Goal: Transaction & Acquisition: Purchase product/service

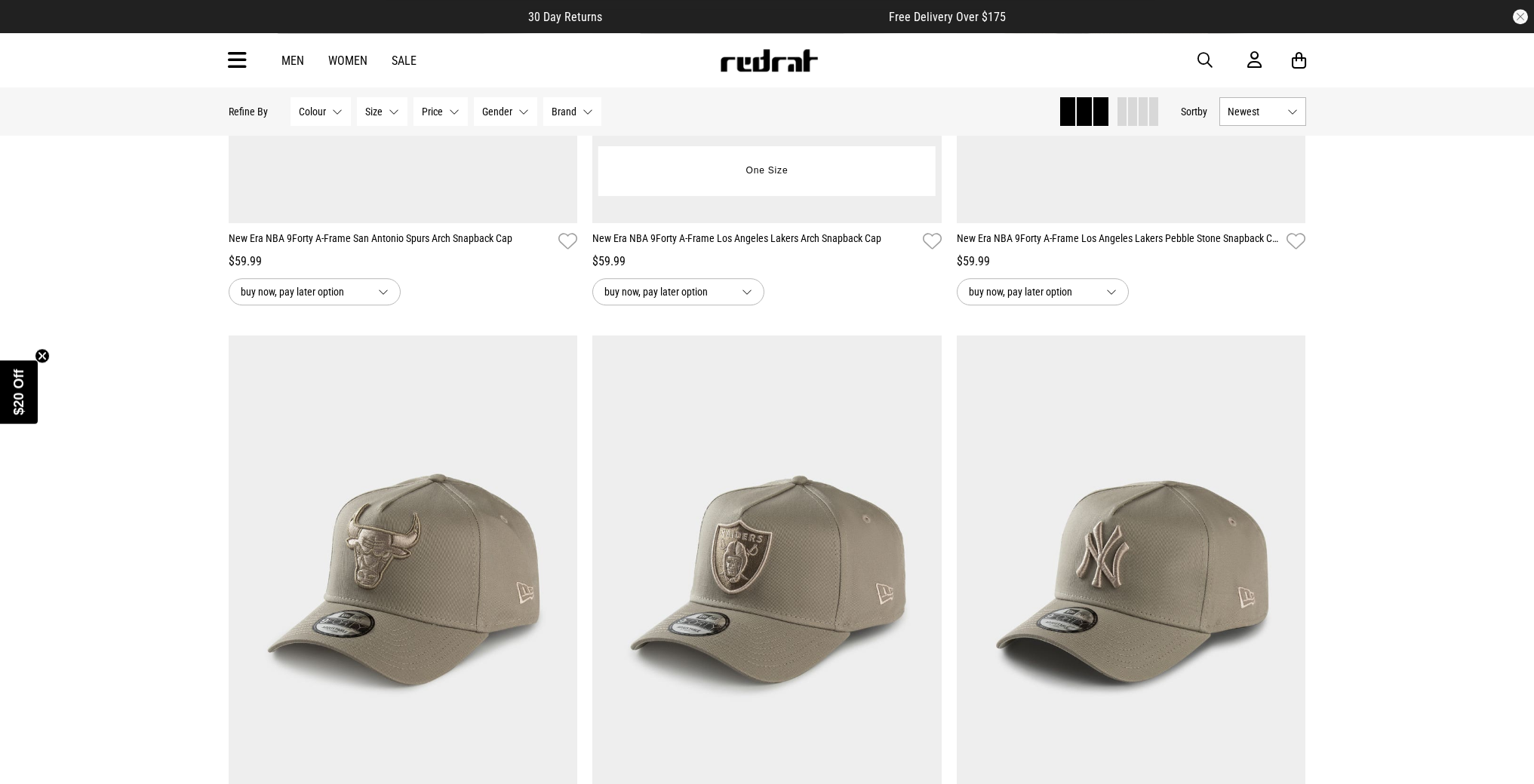
scroll to position [4163, 0]
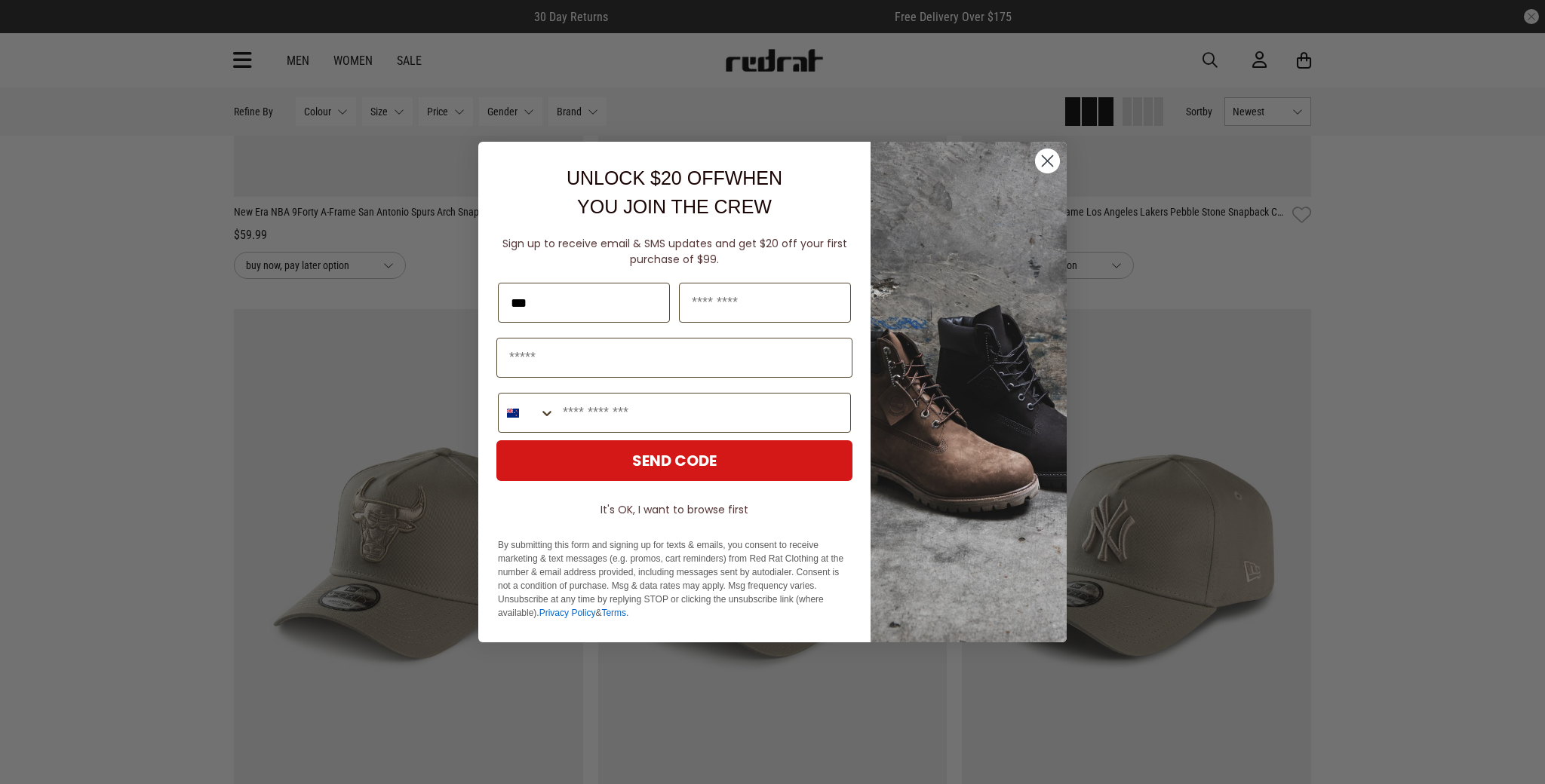
type input "***"
type input "*****"
type input "**********"
click at [695, 466] on button "SEND CODE" at bounding box center [675, 461] width 356 height 41
click at [663, 417] on input "Phone Number" at bounding box center [702, 413] width 295 height 39
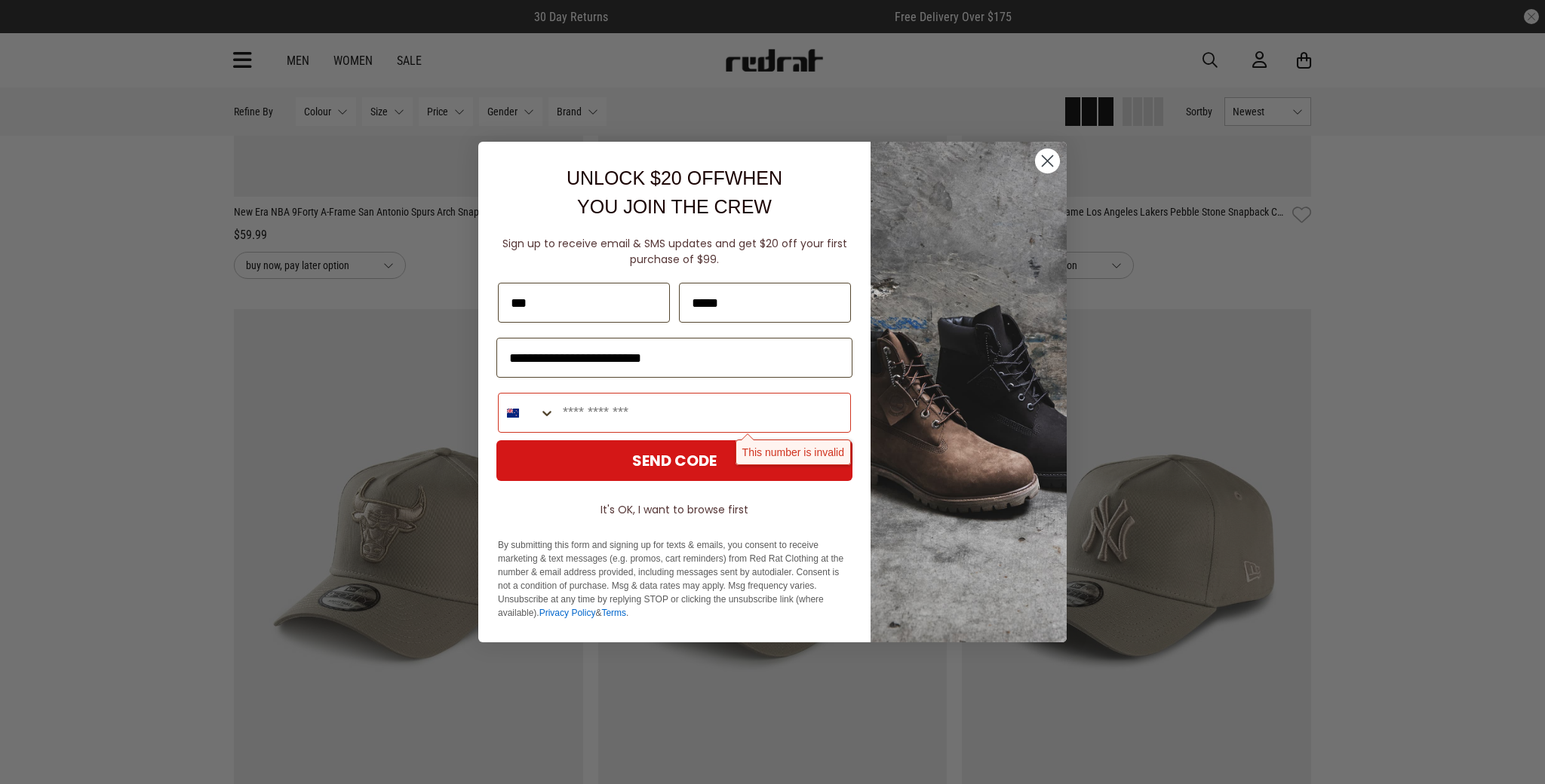
click at [1046, 164] on icon "Close dialog" at bounding box center [1048, 161] width 10 height 10
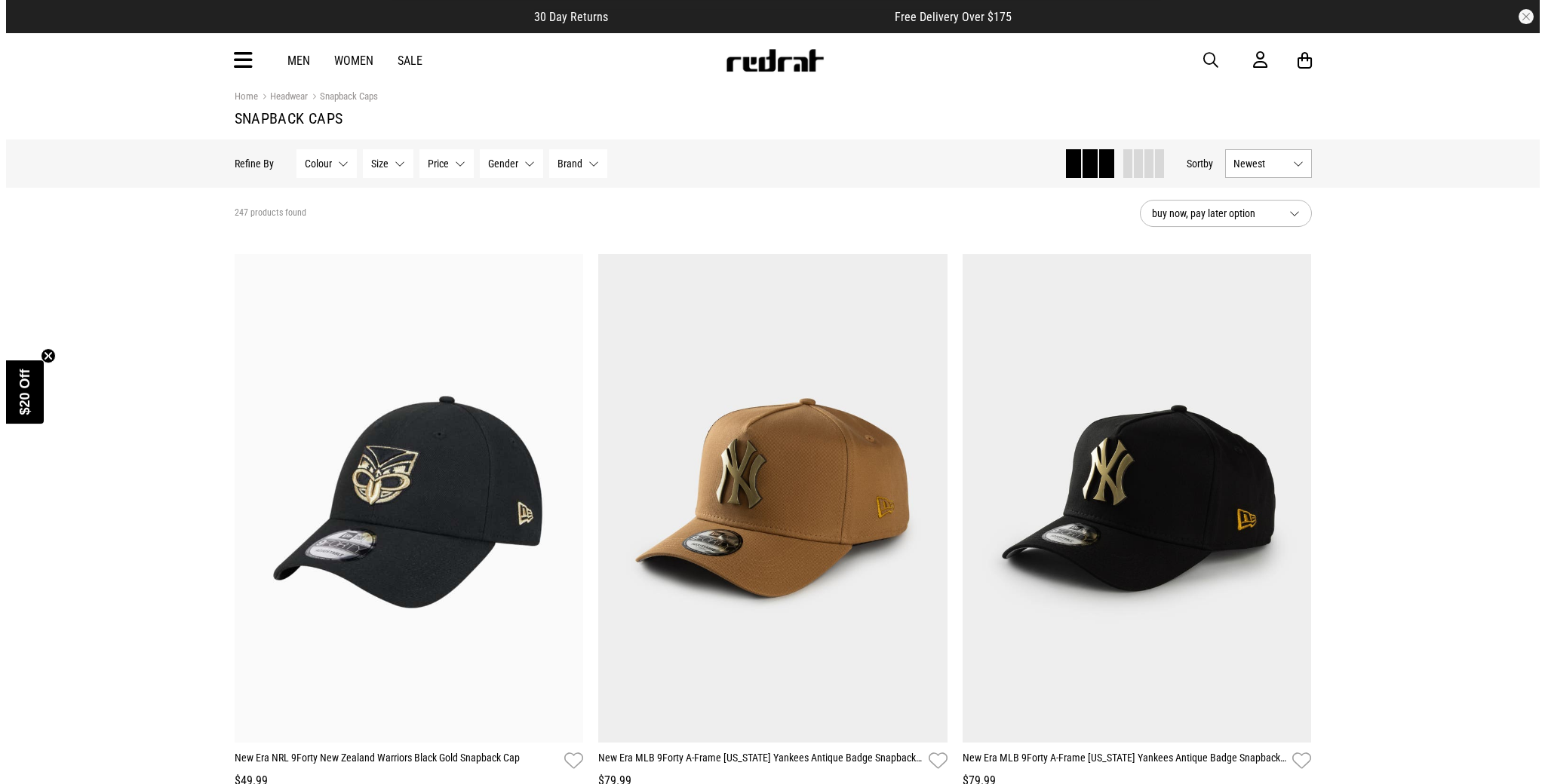
scroll to position [0, 0]
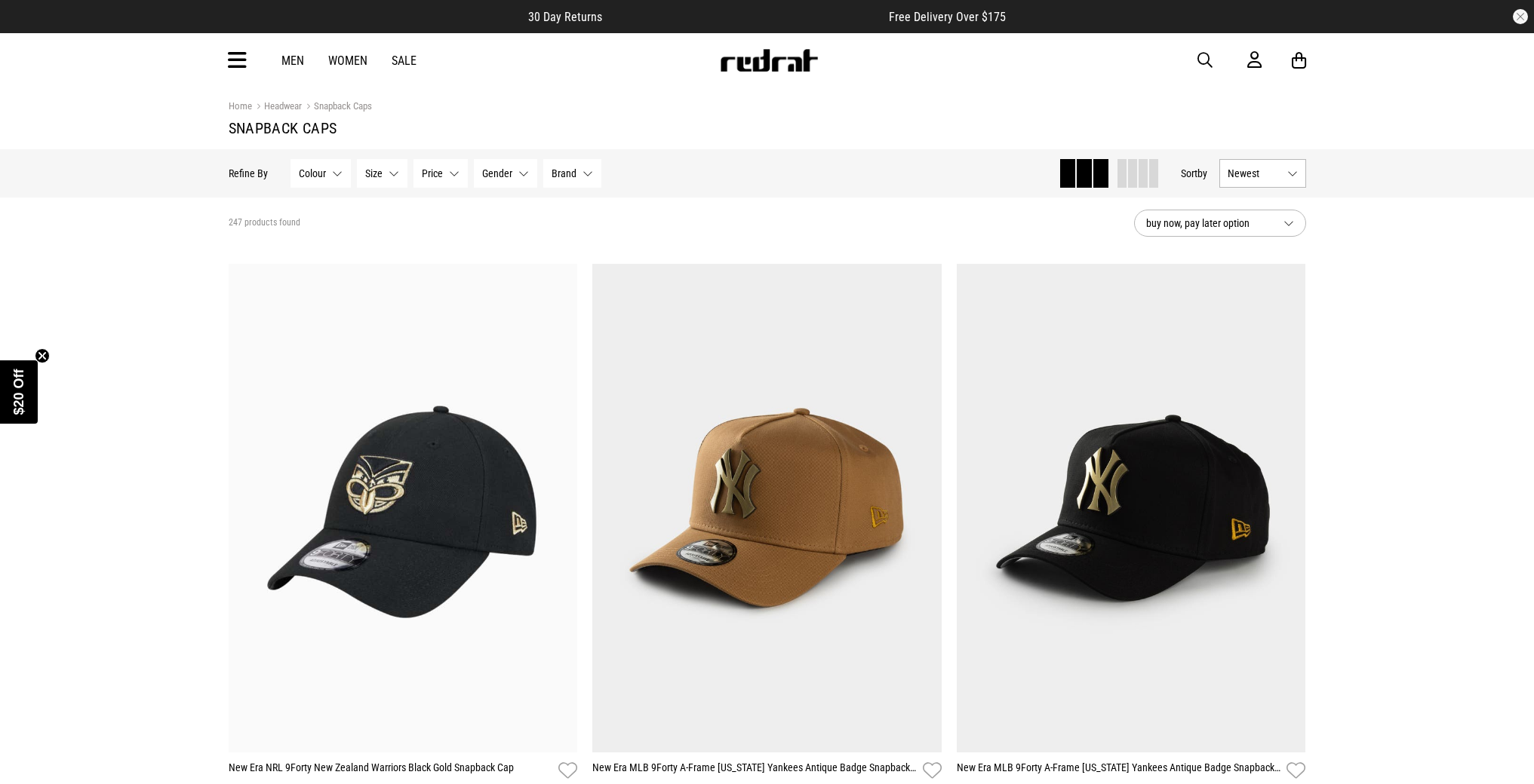
drag, startPoint x: 1441, startPoint y: 411, endPoint x: 1496, endPoint y: -16, distance: 430.5
click at [1210, 58] on span "button" at bounding box center [1204, 60] width 15 height 18
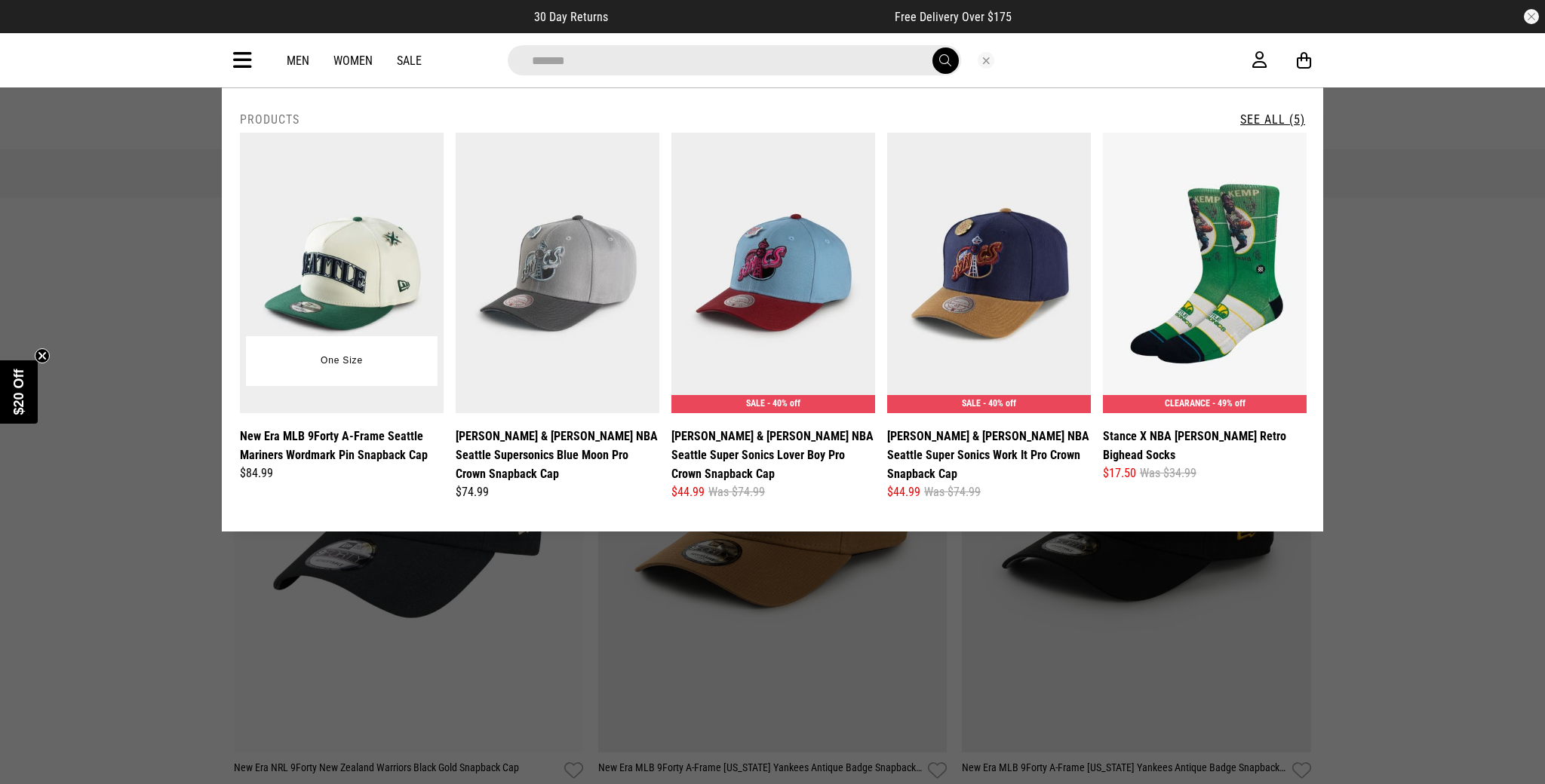
type input "*******"
click at [292, 255] on img at bounding box center [341, 273] width 203 height 281
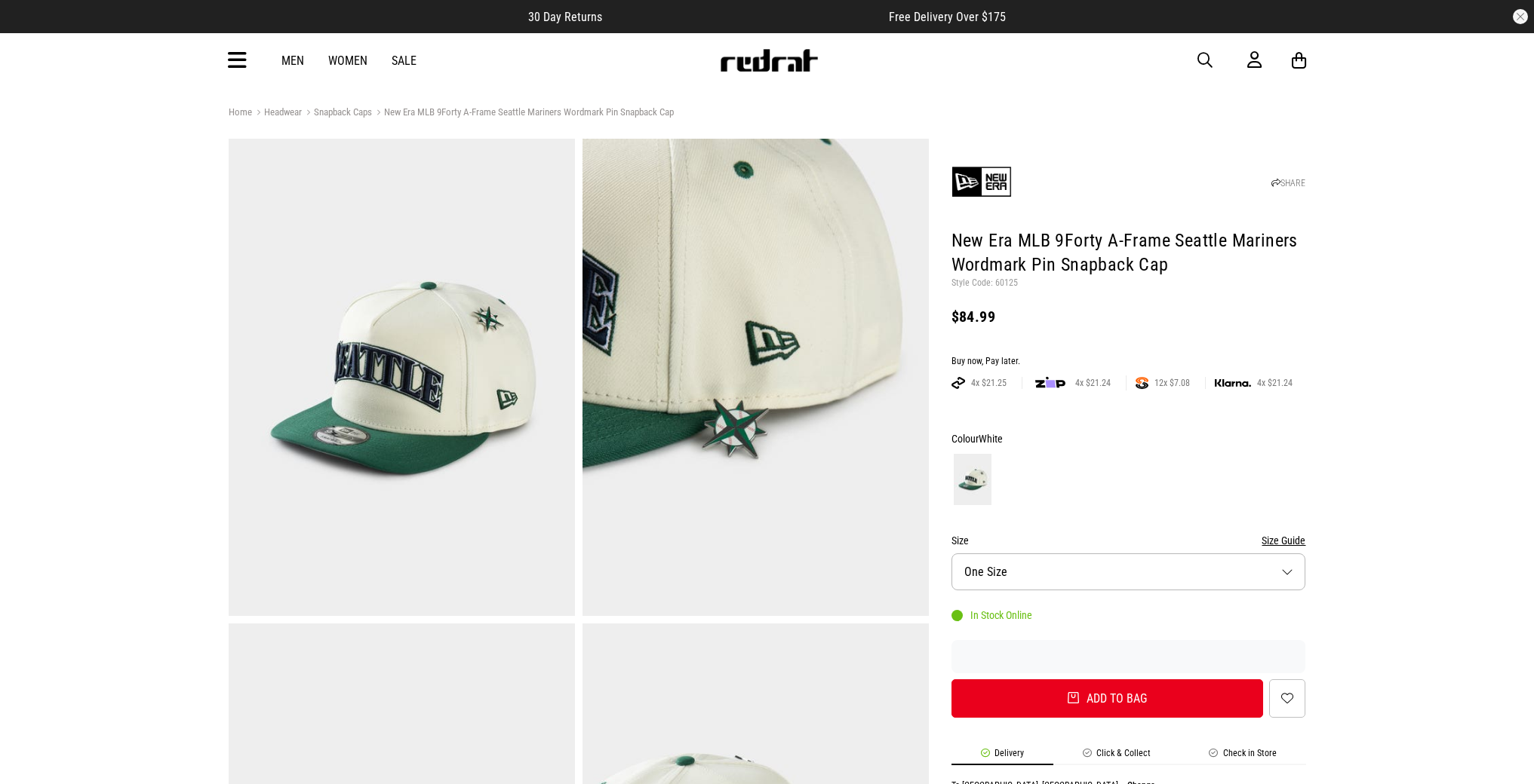
drag, startPoint x: 1038, startPoint y: 458, endPoint x: 1006, endPoint y: 221, distance: 239.2
click at [300, 64] on link "Men" at bounding box center [292, 61] width 23 height 14
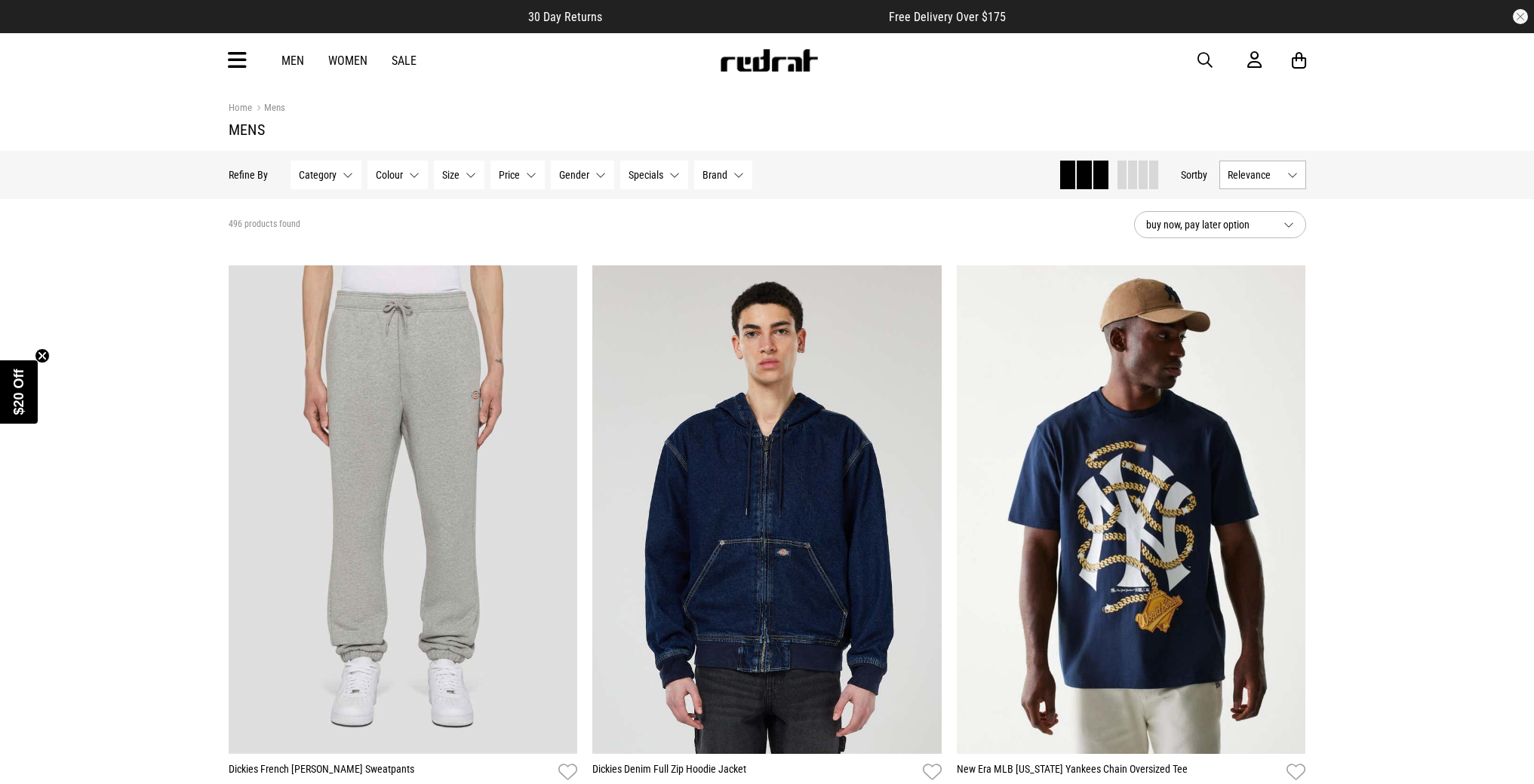
click at [475, 179] on button "Size None selected" at bounding box center [459, 175] width 50 height 28
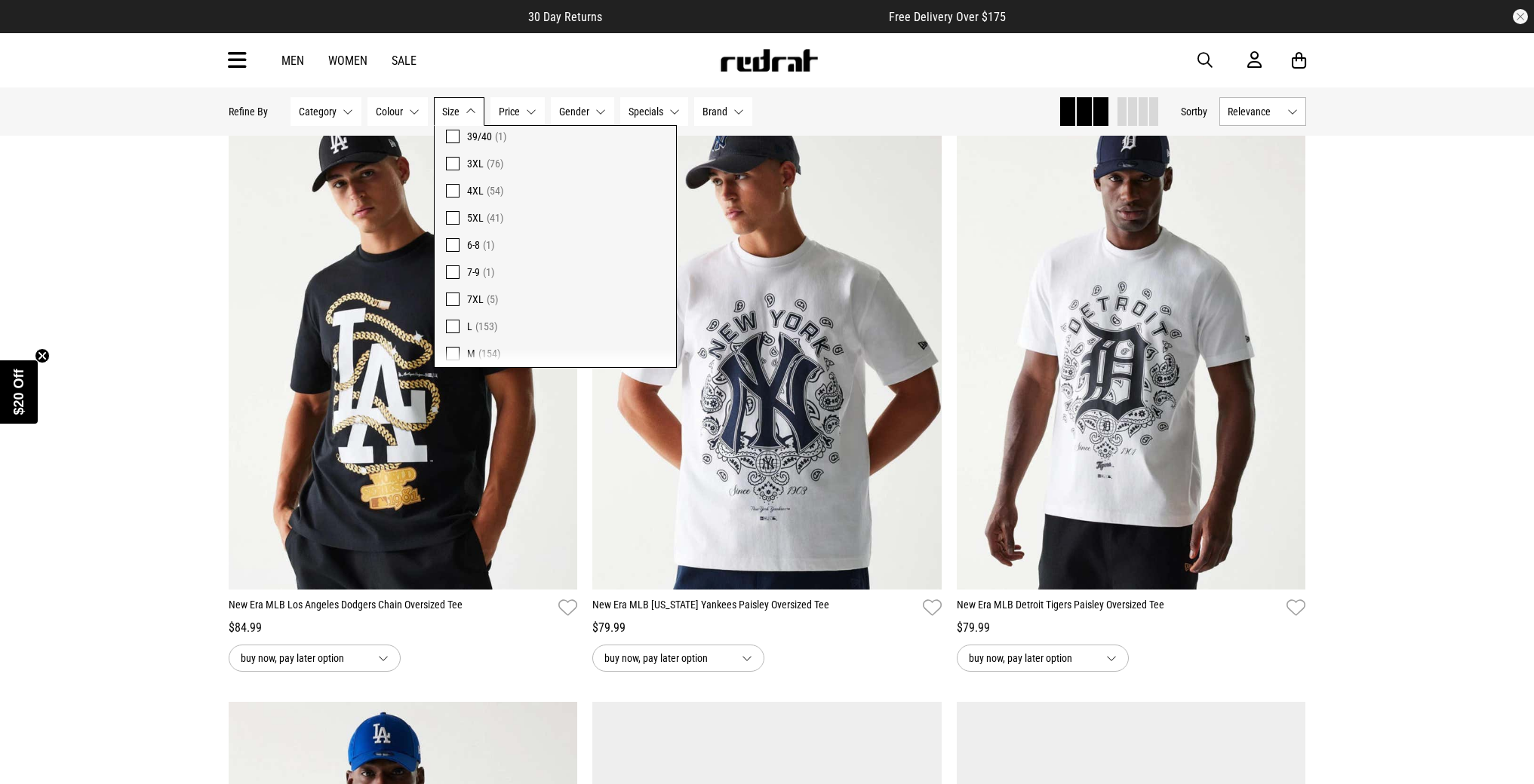
scroll to position [908, 0]
click at [475, 205] on span "4XL" at bounding box center [475, 202] width 17 height 12
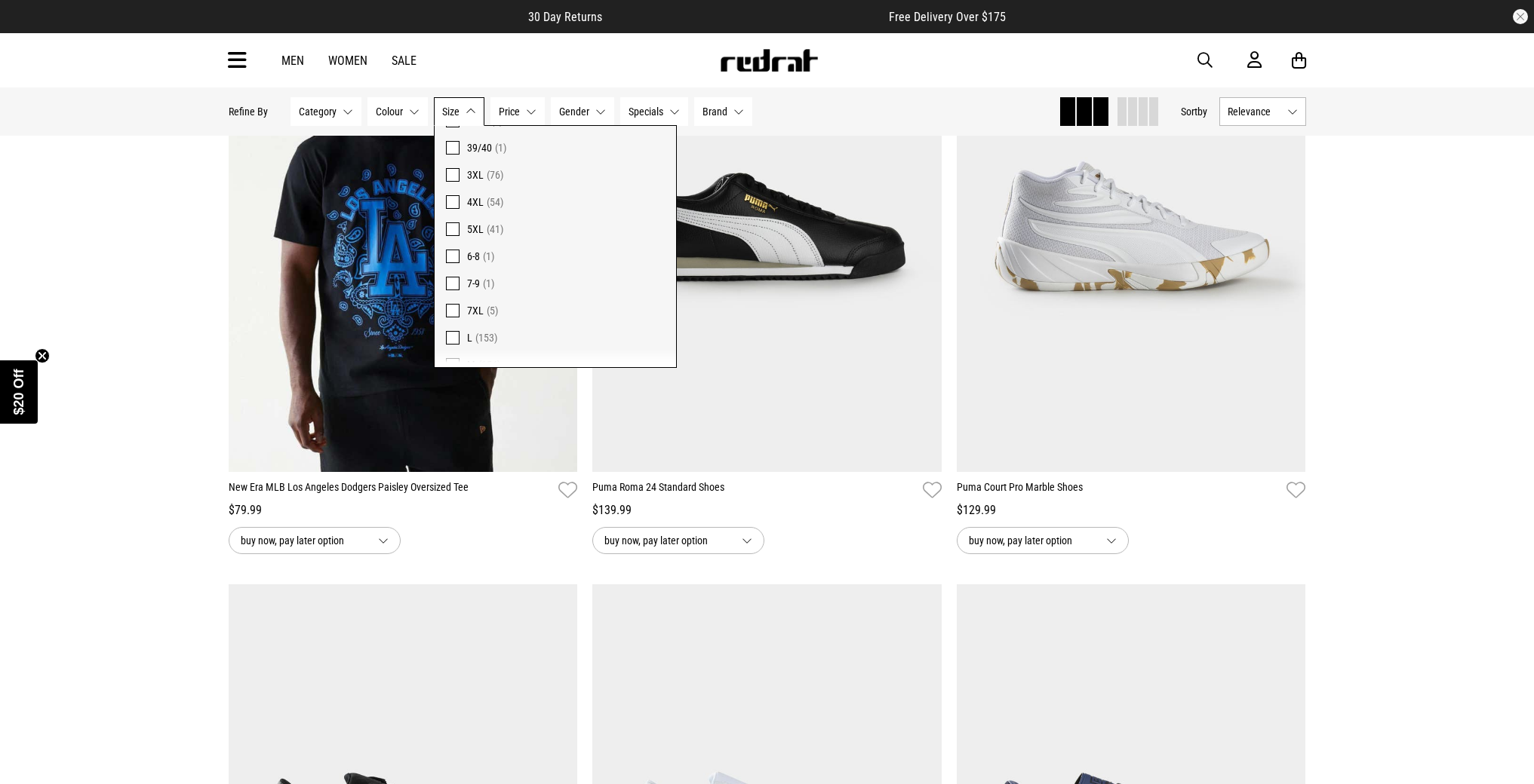
scroll to position [1503, 0]
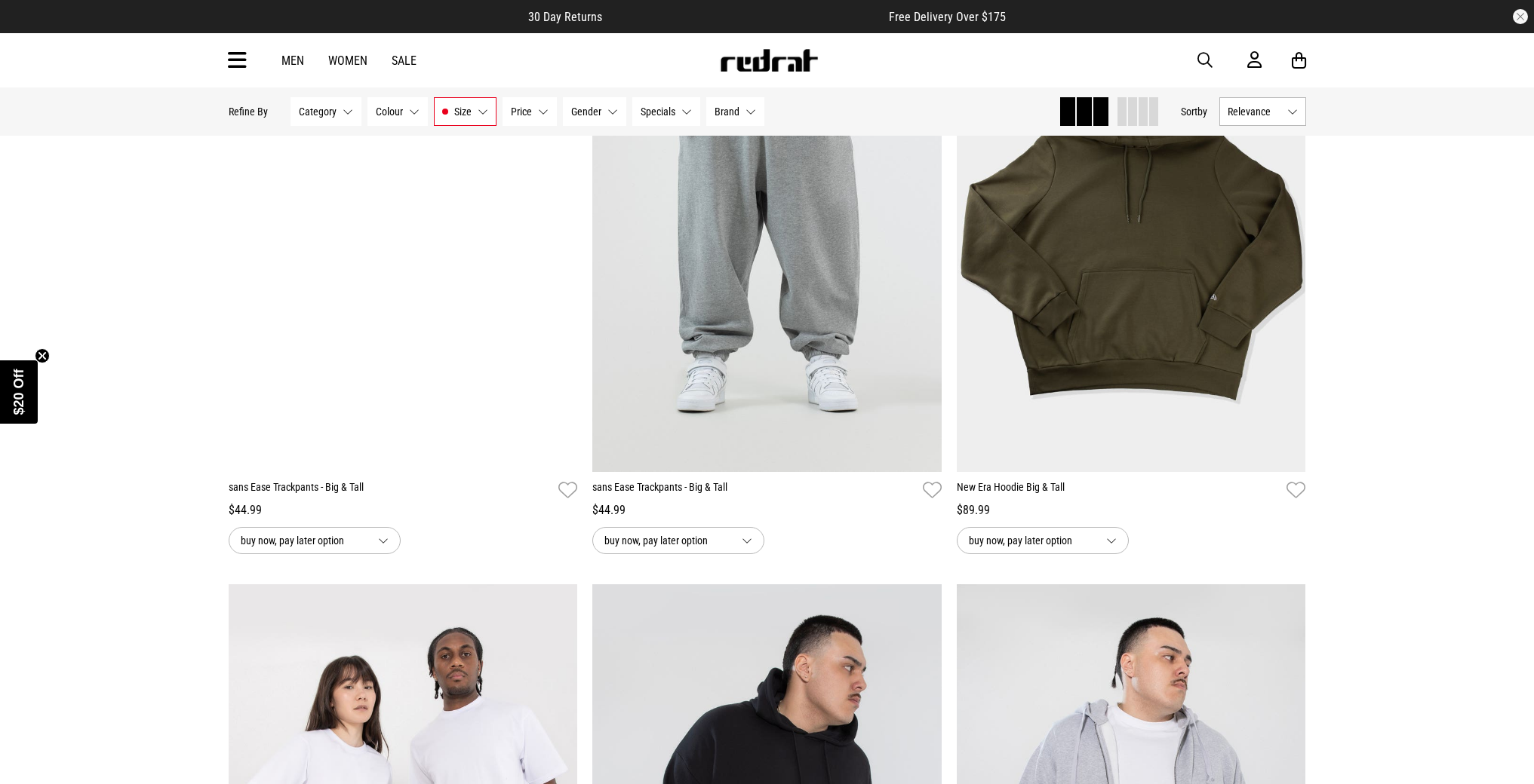
scroll to position [1990, 0]
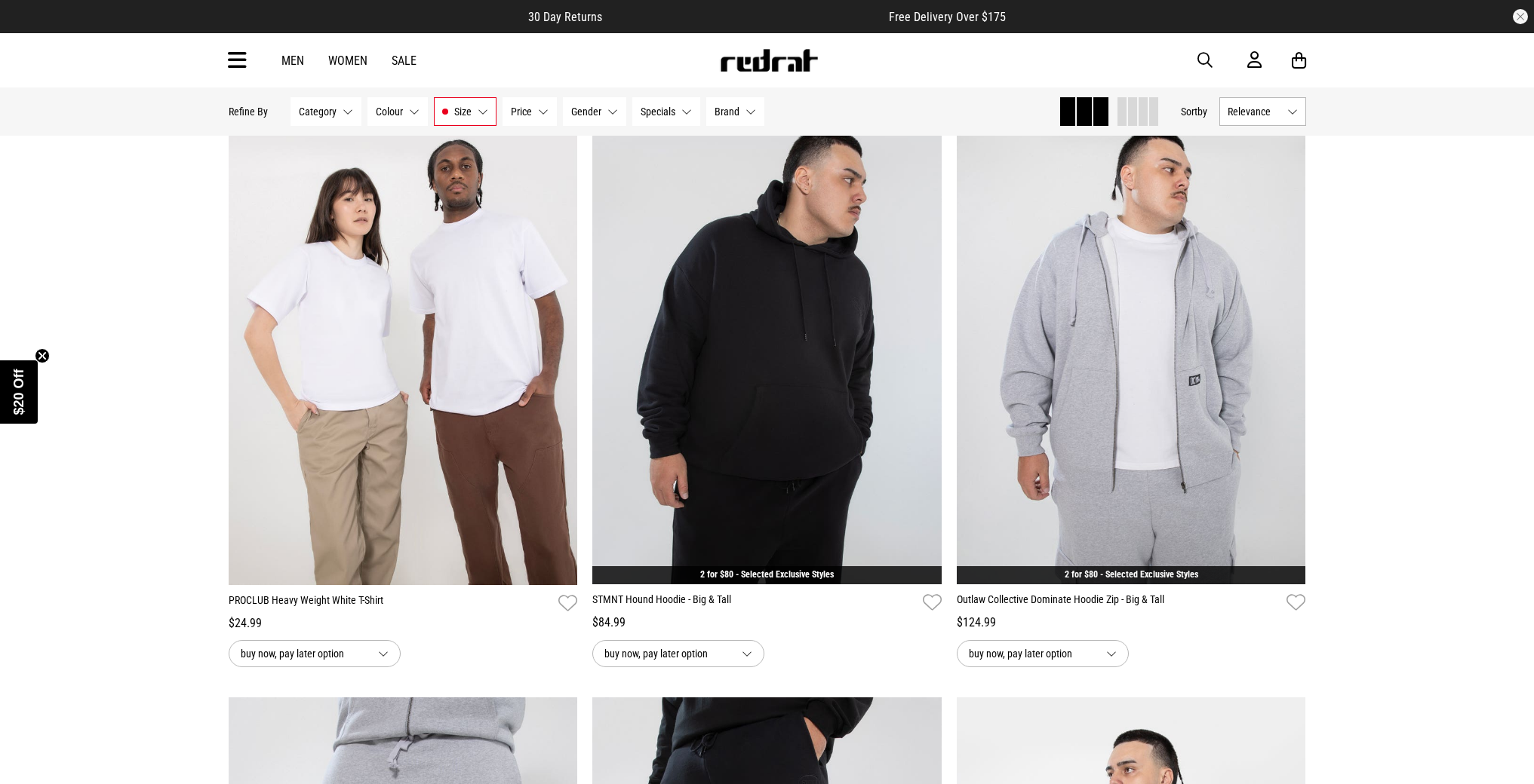
click at [475, 107] on button "Size 4XL" at bounding box center [464, 111] width 62 height 28
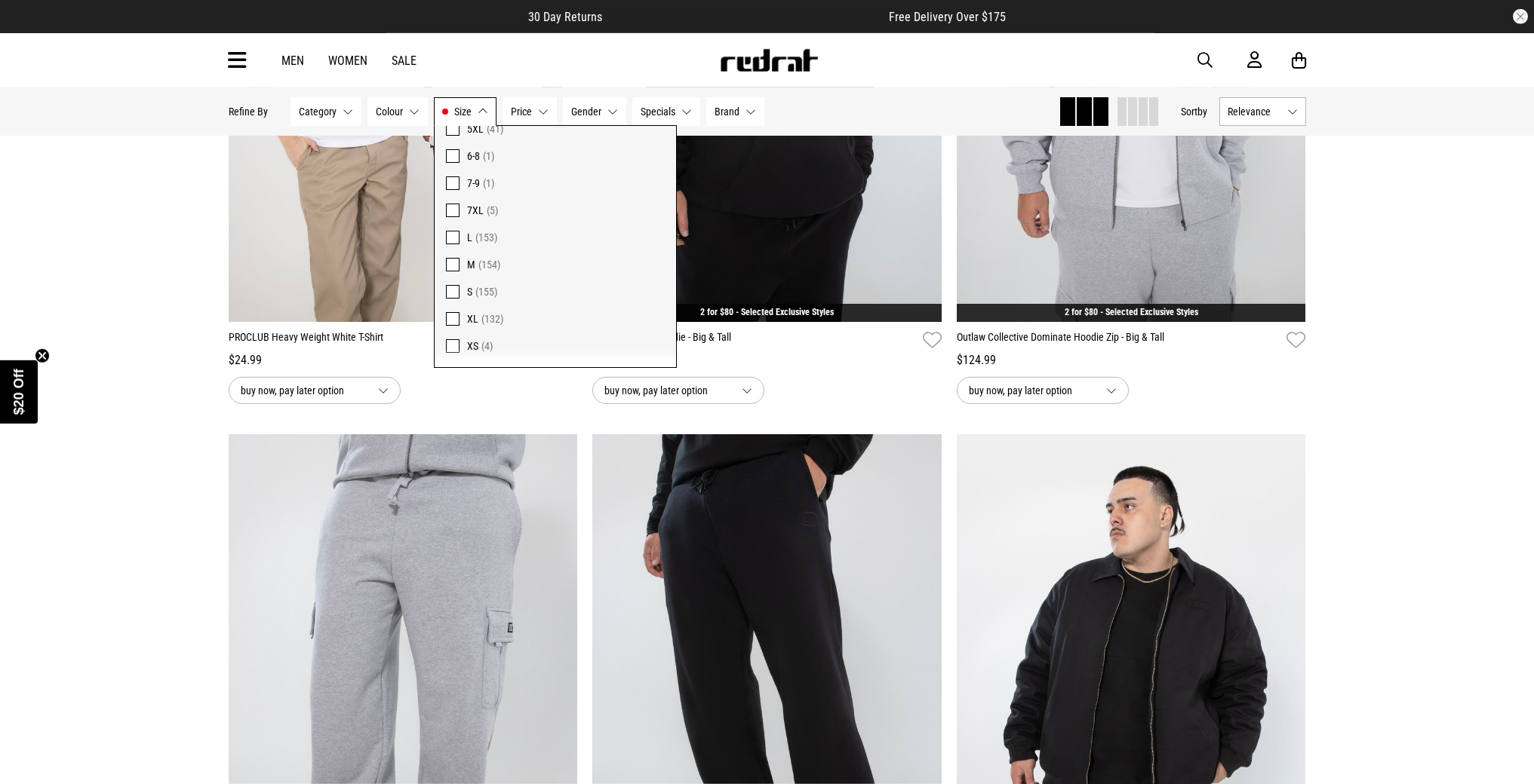
scroll to position [2738, 0]
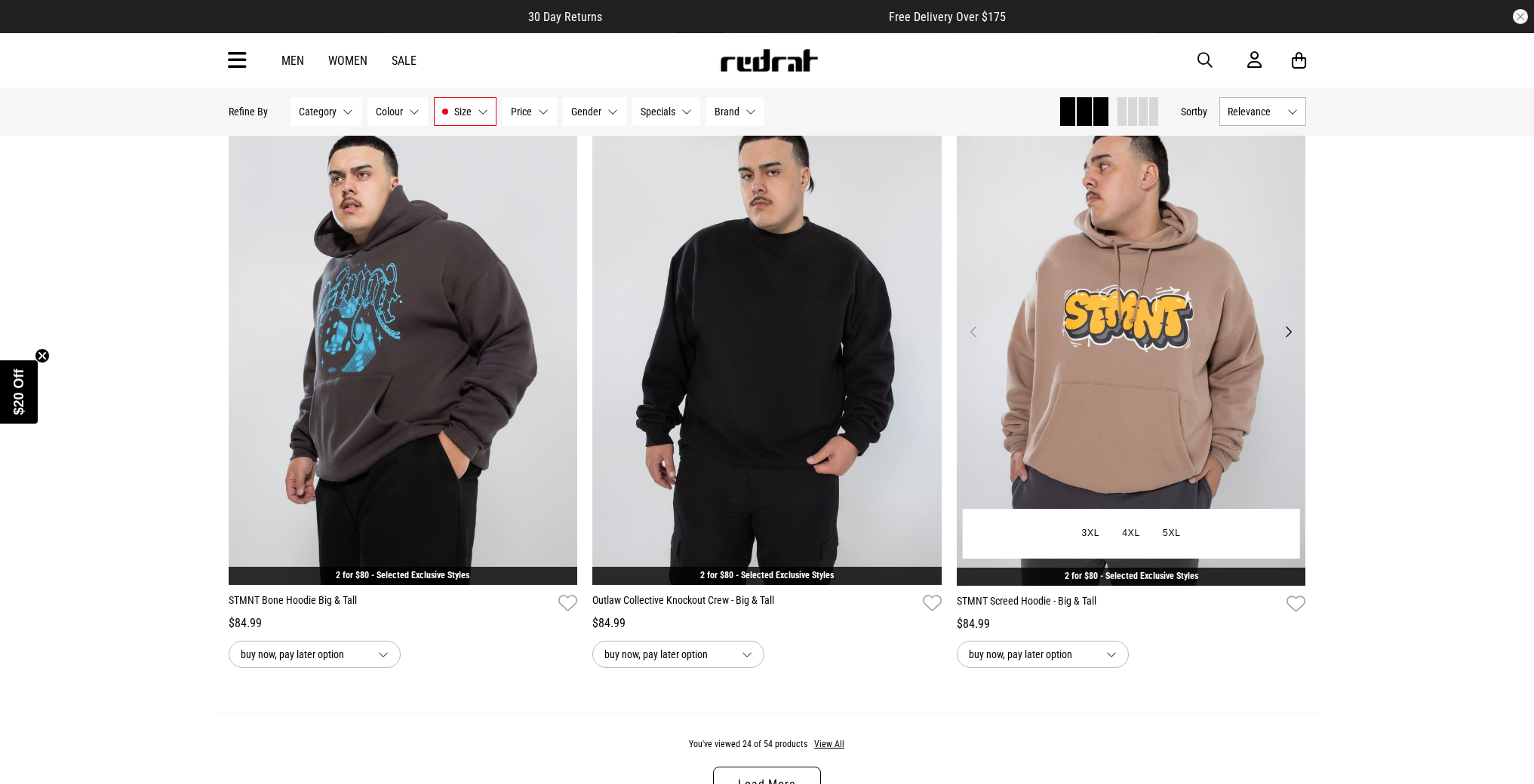
scroll to position [4427, 0]
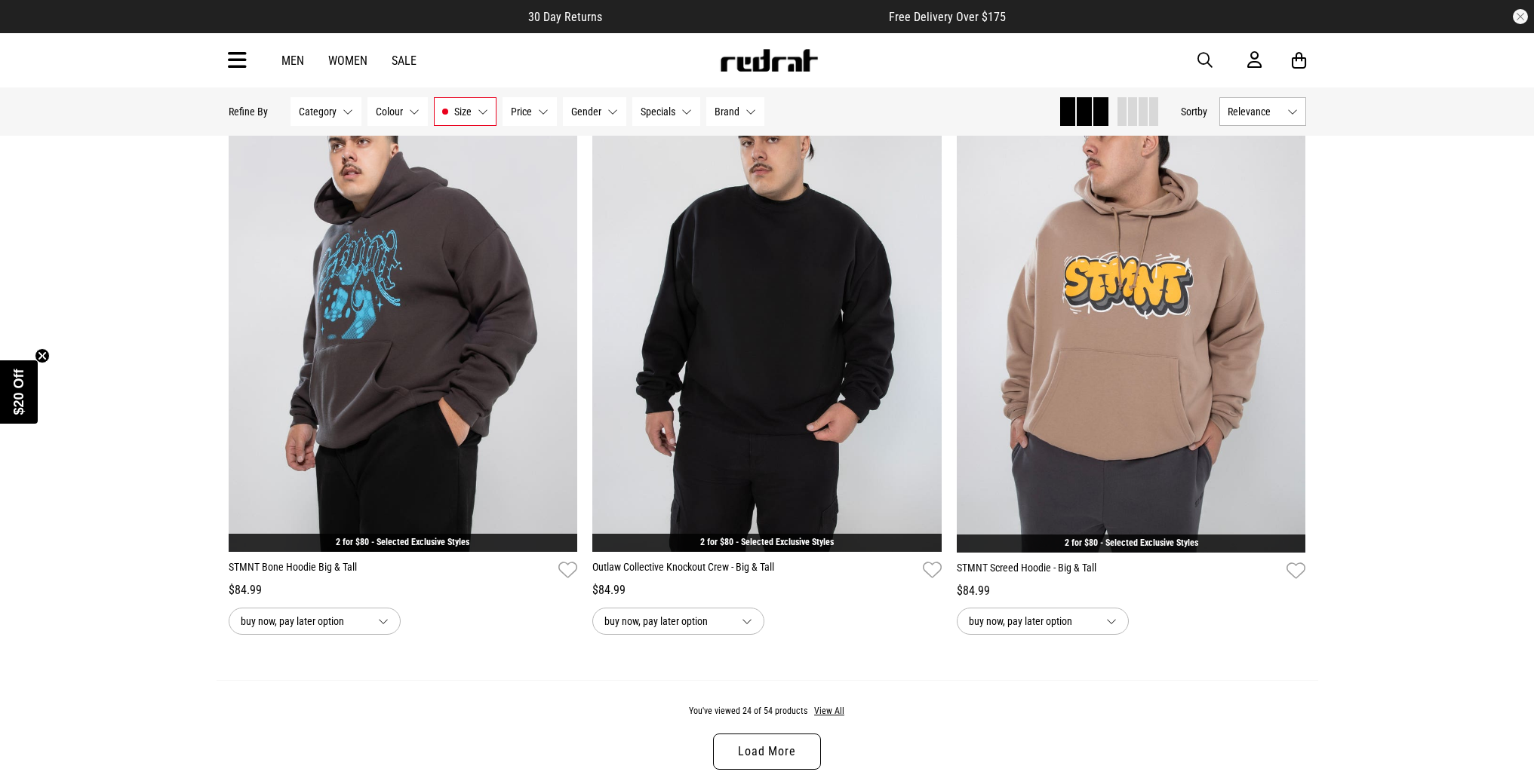
click at [790, 741] on link "Load More" at bounding box center [766, 752] width 107 height 36
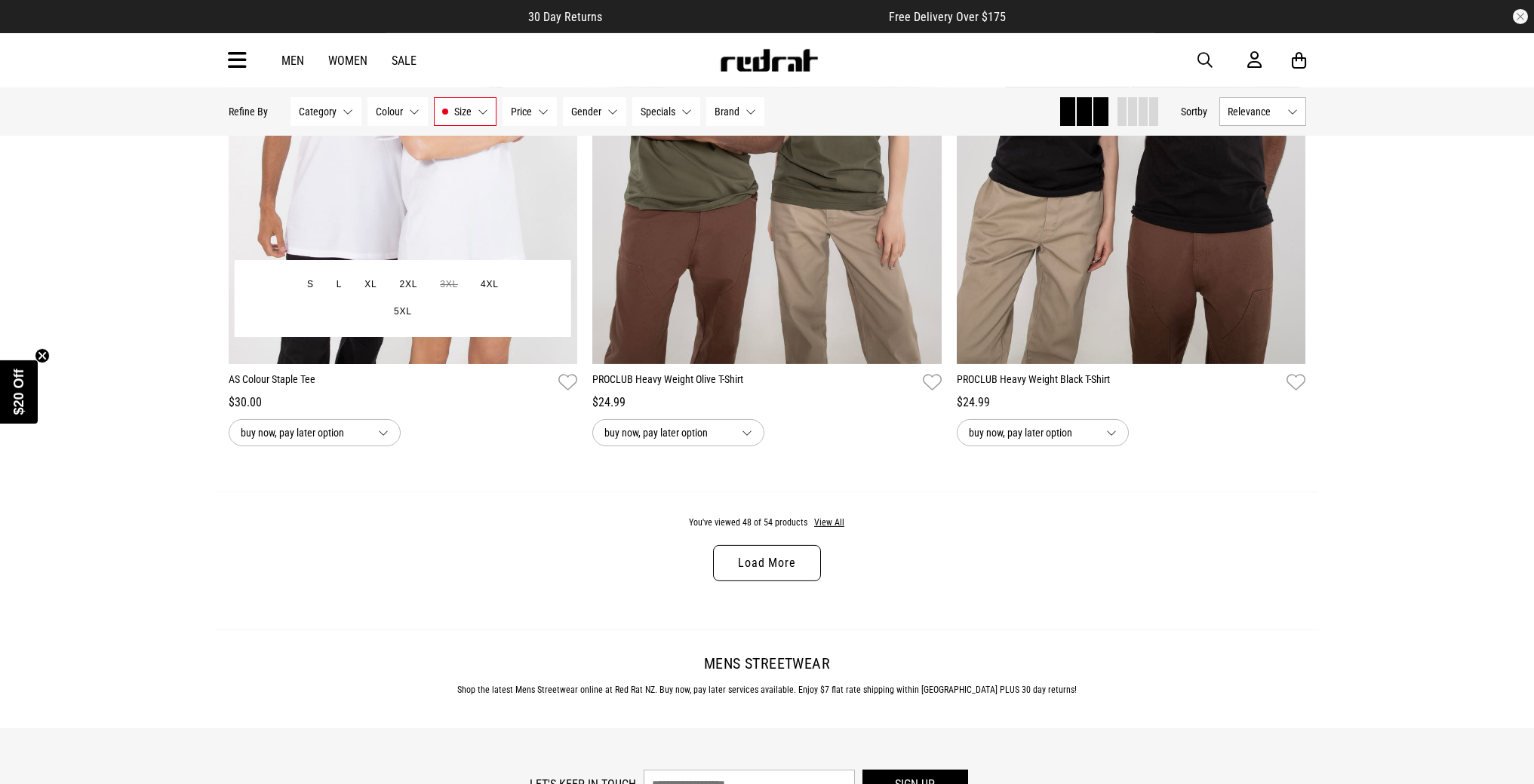
scroll to position [9653, 0]
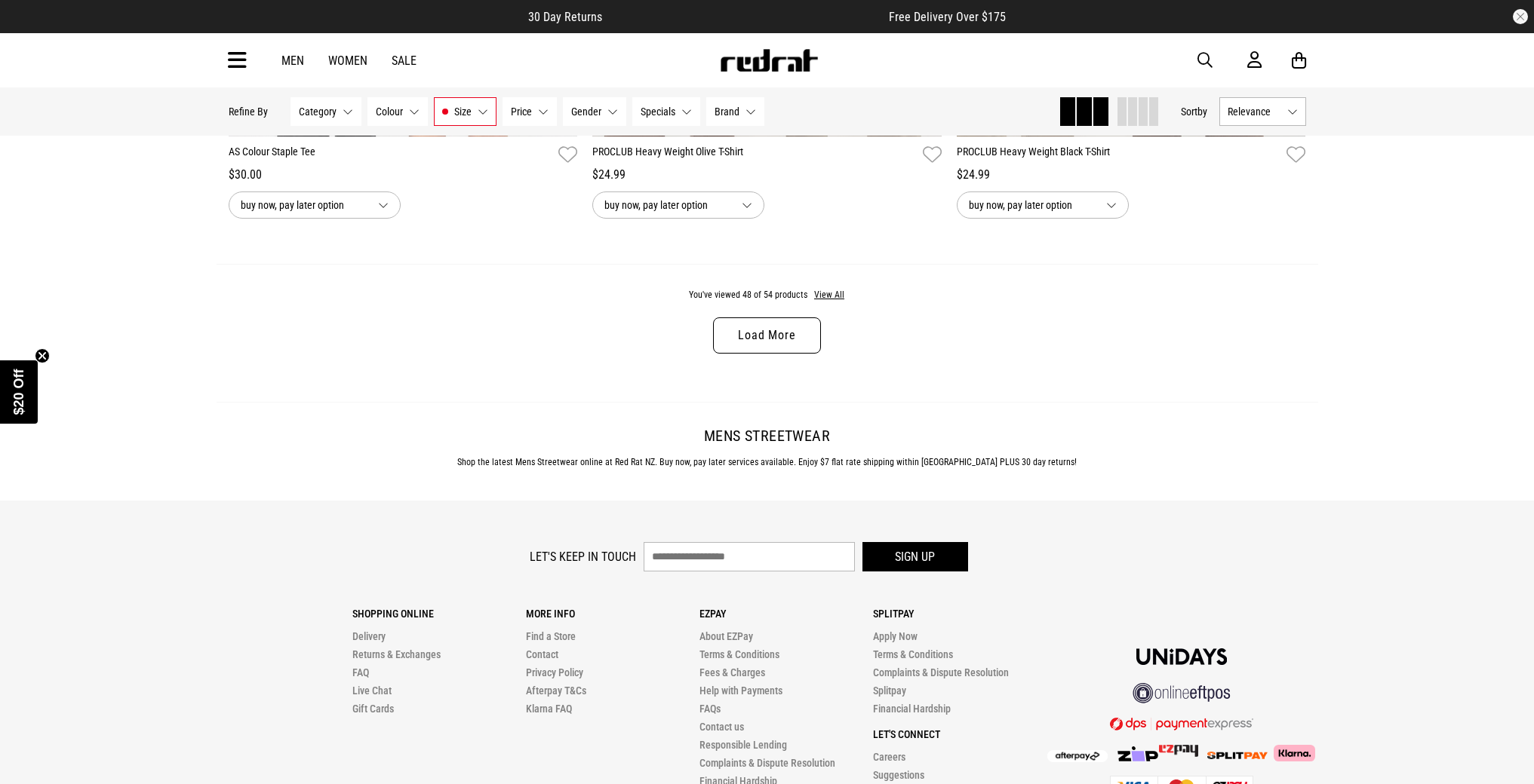
click at [773, 353] on link "Load More" at bounding box center [766, 336] width 107 height 36
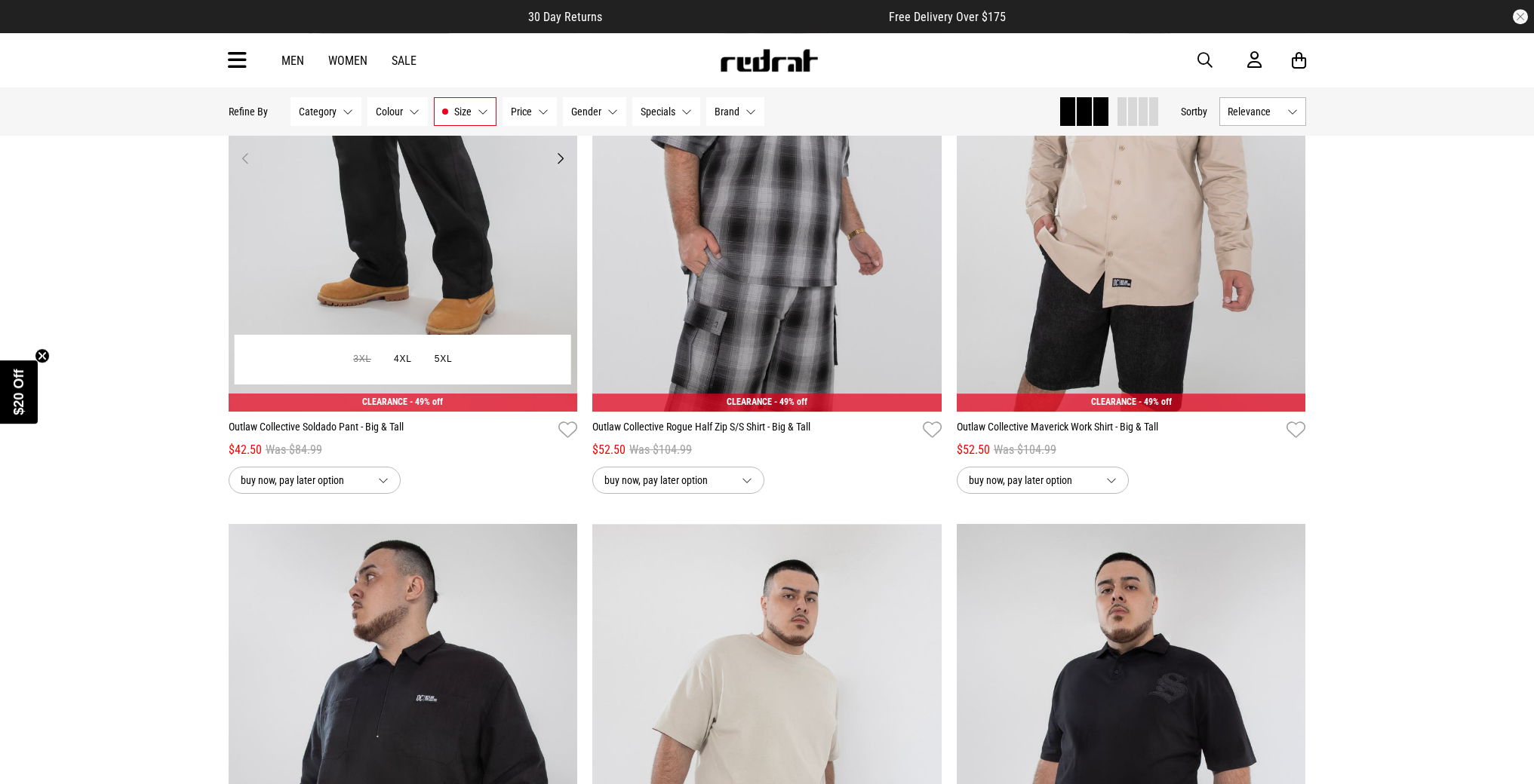
scroll to position [6823, 0]
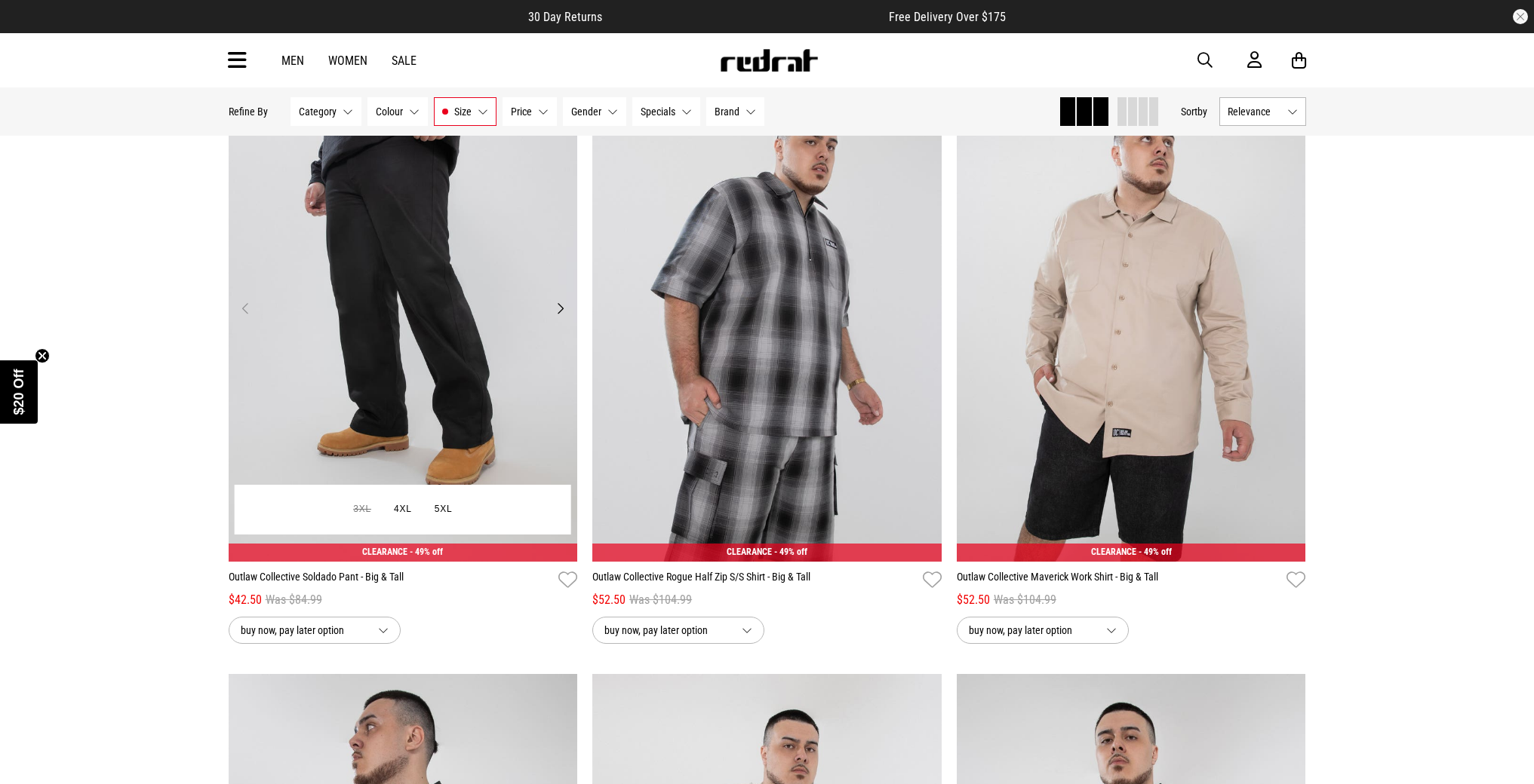
click at [419, 280] on img at bounding box center [403, 318] width 349 height 489
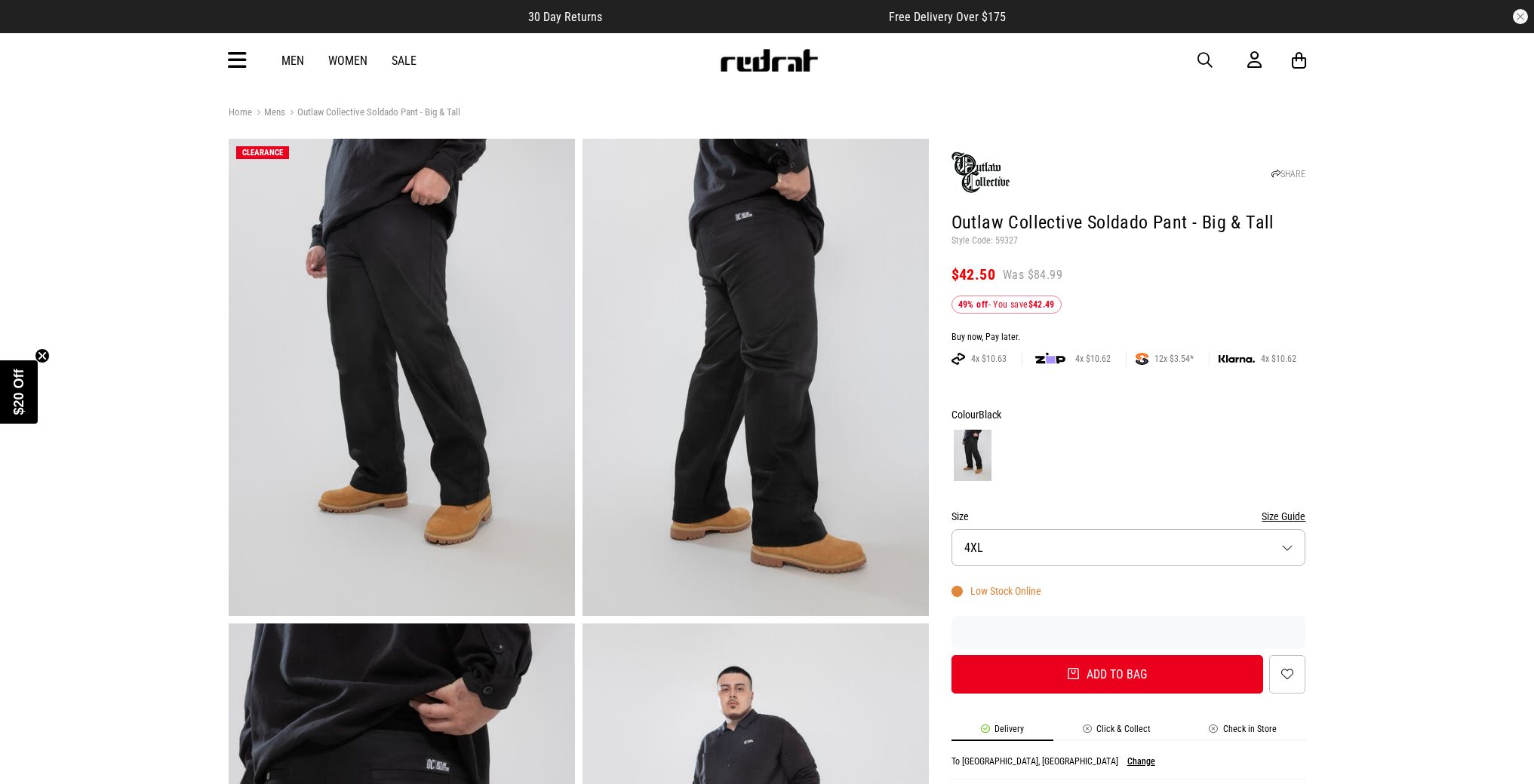
drag, startPoint x: 184, startPoint y: 510, endPoint x: 175, endPoint y: 329, distance: 181.2
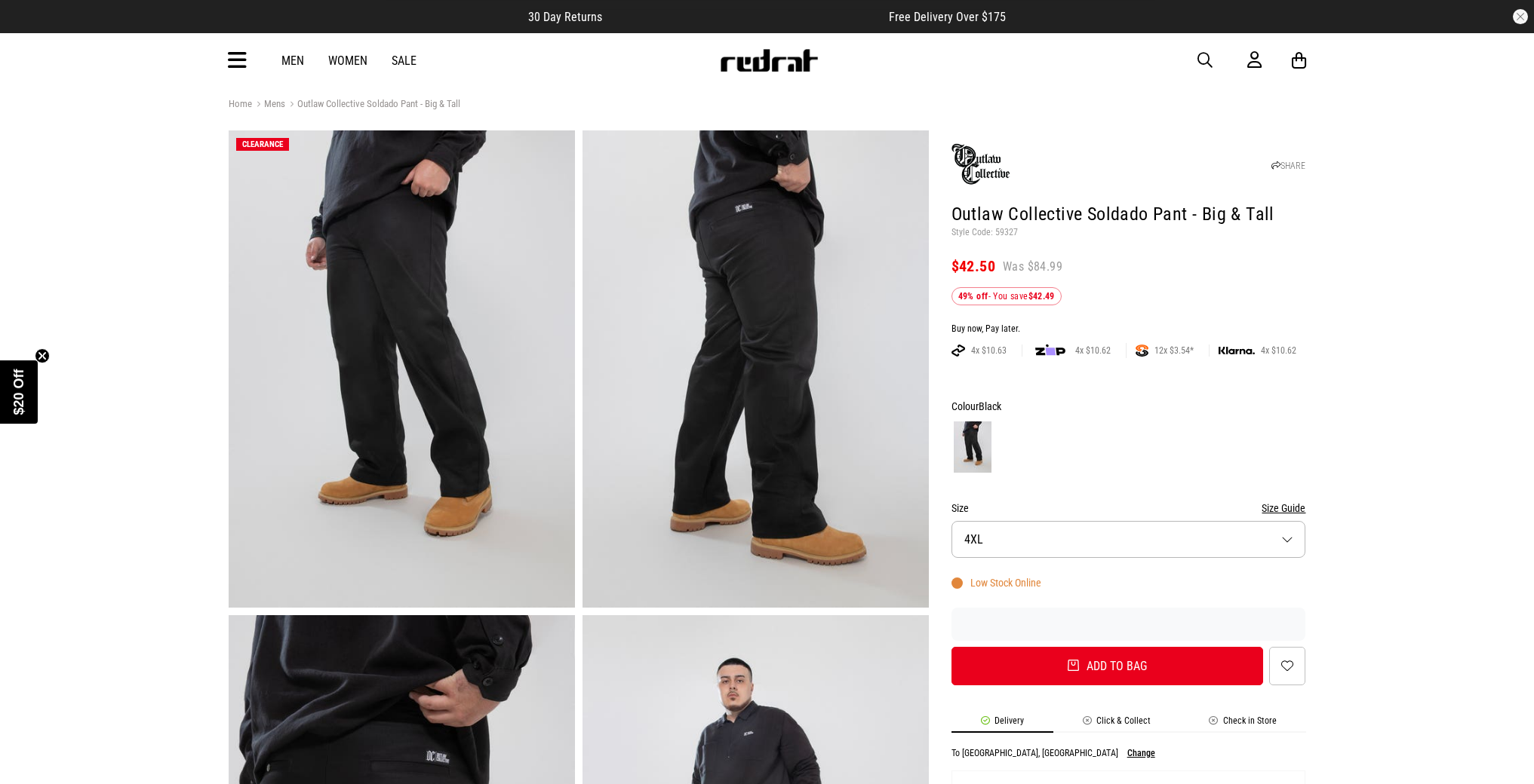
scroll to position [12, 0]
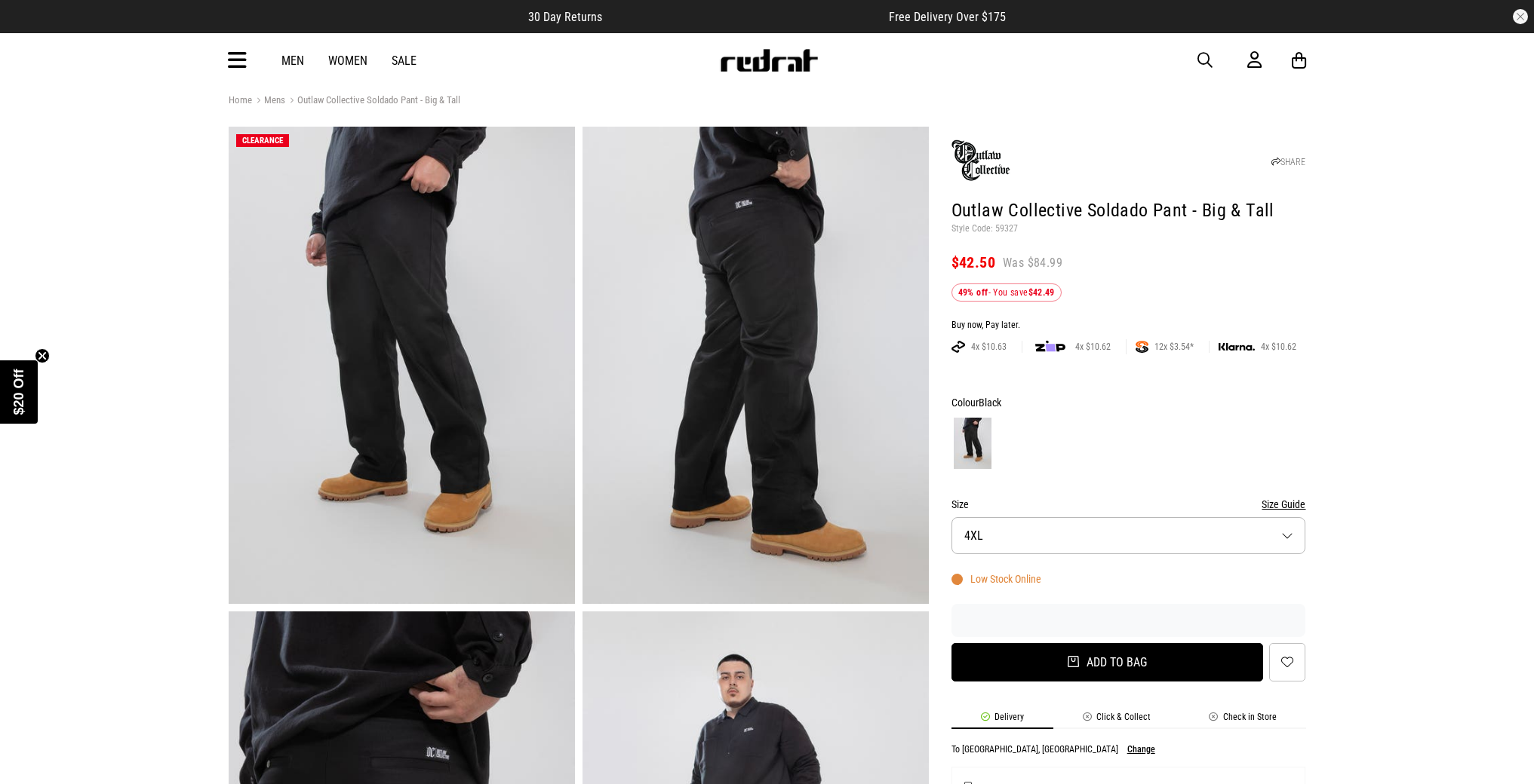
click at [1080, 667] on button "Add to bag" at bounding box center [1108, 662] width 312 height 39
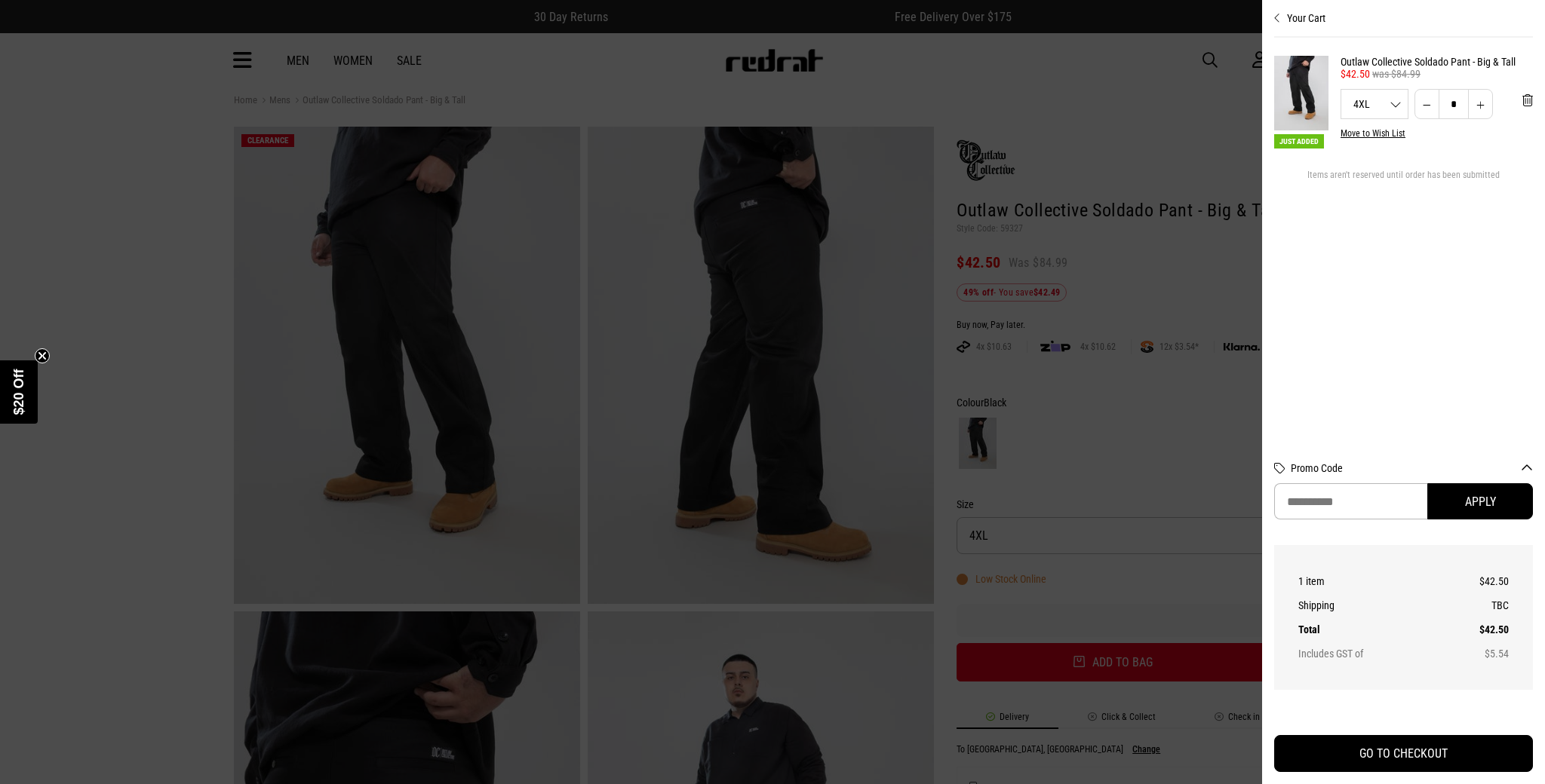
click at [1149, 407] on div at bounding box center [772, 392] width 1545 height 784
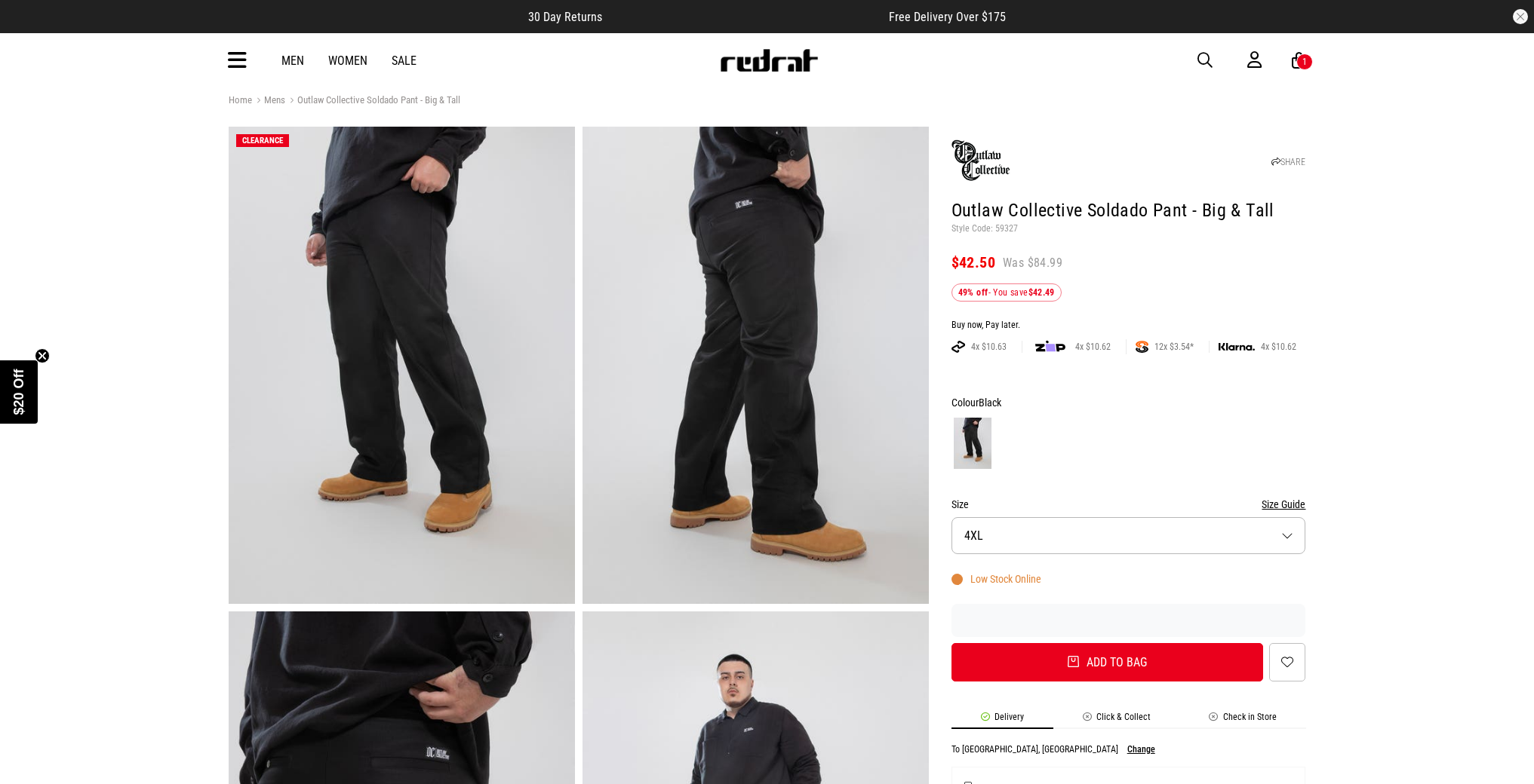
click at [296, 57] on link "Men" at bounding box center [292, 61] width 23 height 14
